Goal: Browse casually

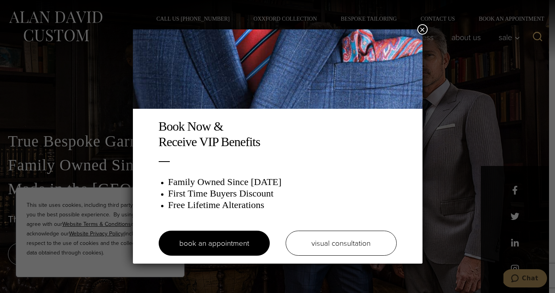
click at [424, 33] on button "×" at bounding box center [423, 29] width 10 height 10
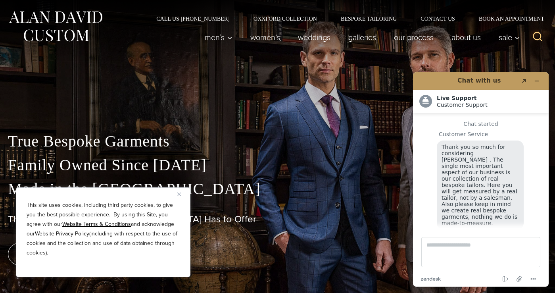
scroll to position [8, 0]
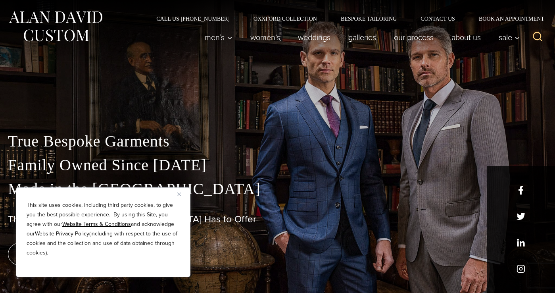
scroll to position [8, 0]
